Goal: Navigation & Orientation: Find specific page/section

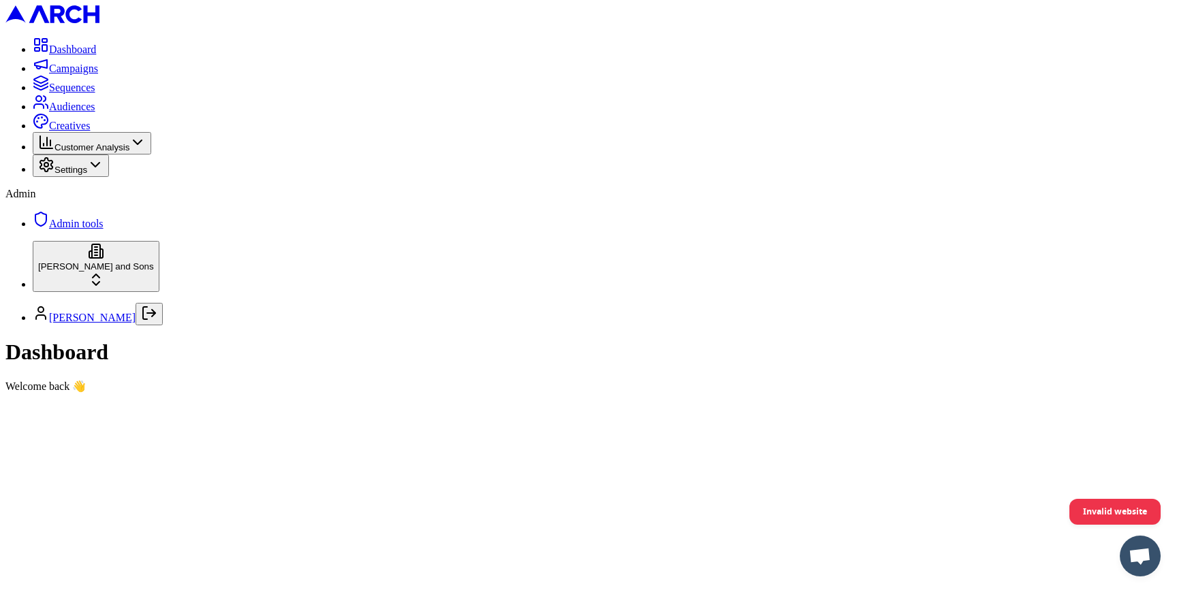
click at [158, 404] on html "Dashboard Campaigns Sequences Audiences Creatives Customer Analysis Settings Ad…" at bounding box center [588, 202] width 1177 height 404
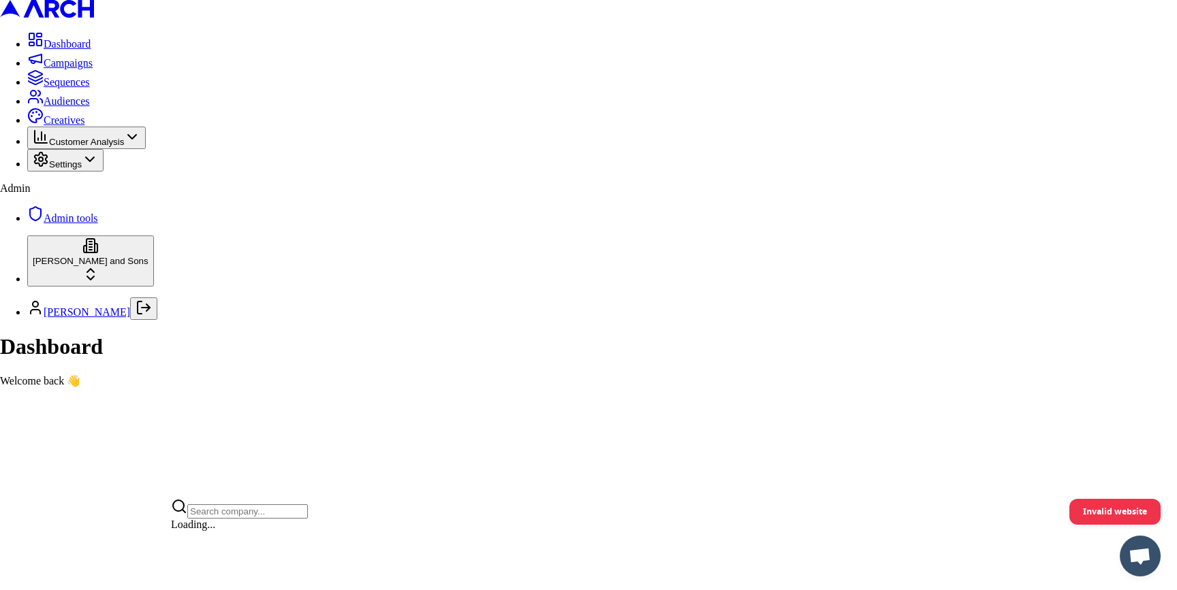
click at [182, 398] on html "Dashboard Campaigns Sequences Audiences Creatives Customer Analysis Settings Ad…" at bounding box center [588, 199] width 1177 height 398
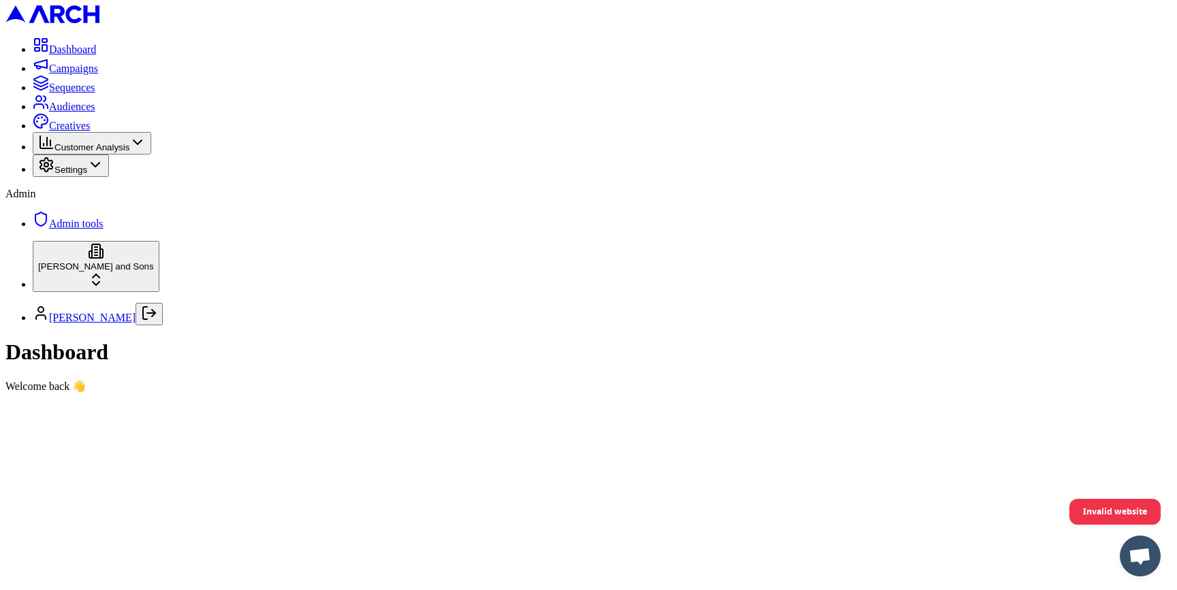
click at [166, 404] on html "Dashboard Campaigns Sequences Audiences Creatives Customer Analysis Settings Ad…" at bounding box center [588, 202] width 1177 height 404
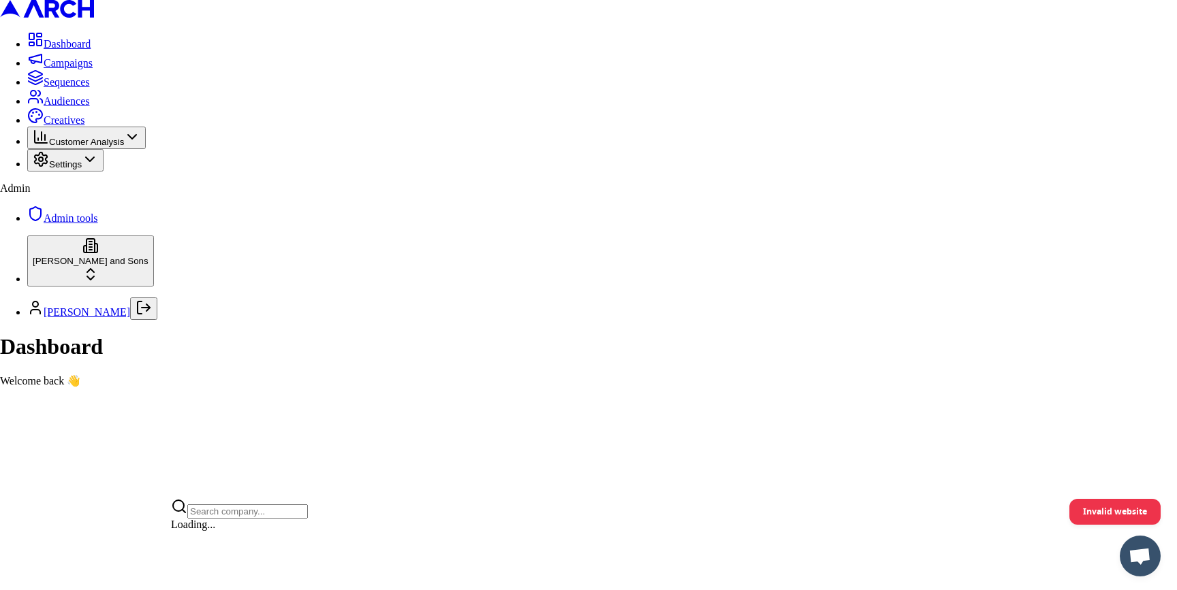
click at [183, 398] on html "Dashboard Campaigns Sequences Audiences Creatives Customer Analysis Settings Ad…" at bounding box center [588, 199] width 1177 height 398
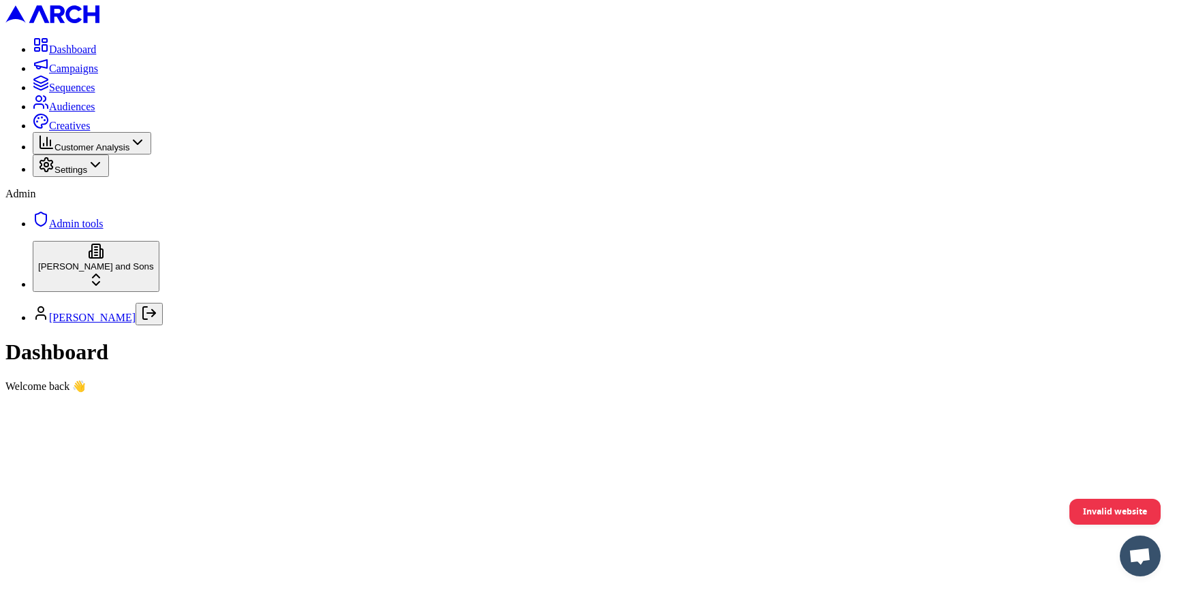
click at [185, 393] on main at bounding box center [588, 393] width 1166 height 0
